Goal: Transaction & Acquisition: Purchase product/service

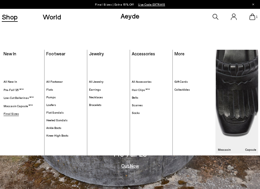
click at [12, 112] on span "Final Sizes" at bounding box center [11, 114] width 15 height 4
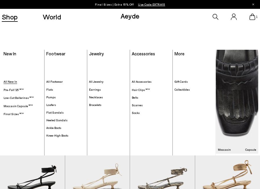
click at [12, 82] on span "All New In" at bounding box center [11, 82] width 14 height 4
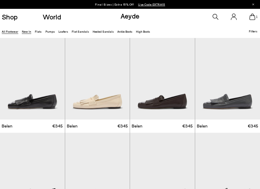
click at [12, 30] on link "All Footwear" at bounding box center [10, 32] width 17 height 4
click at [211, 18] on div "1" at bounding box center [216, 17] width 87 height 16
click at [214, 16] on icon at bounding box center [216, 17] width 6 height 6
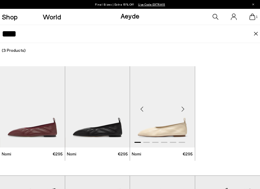
type input "****"
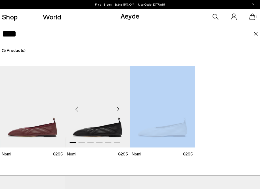
scroll to position [59, 0]
click at [255, 33] on img at bounding box center [256, 34] width 5 height 4
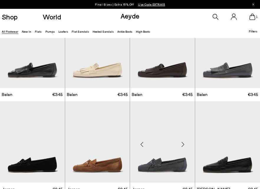
scroll to position [28, 0]
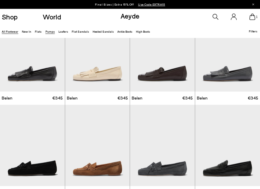
click at [49, 32] on link "Pumps" at bounding box center [49, 32] width 9 height 4
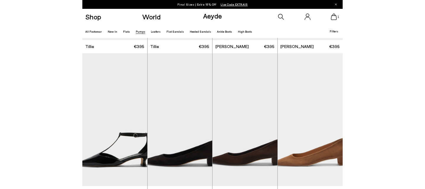
scroll to position [829, 0]
